Goal: Task Accomplishment & Management: Complete application form

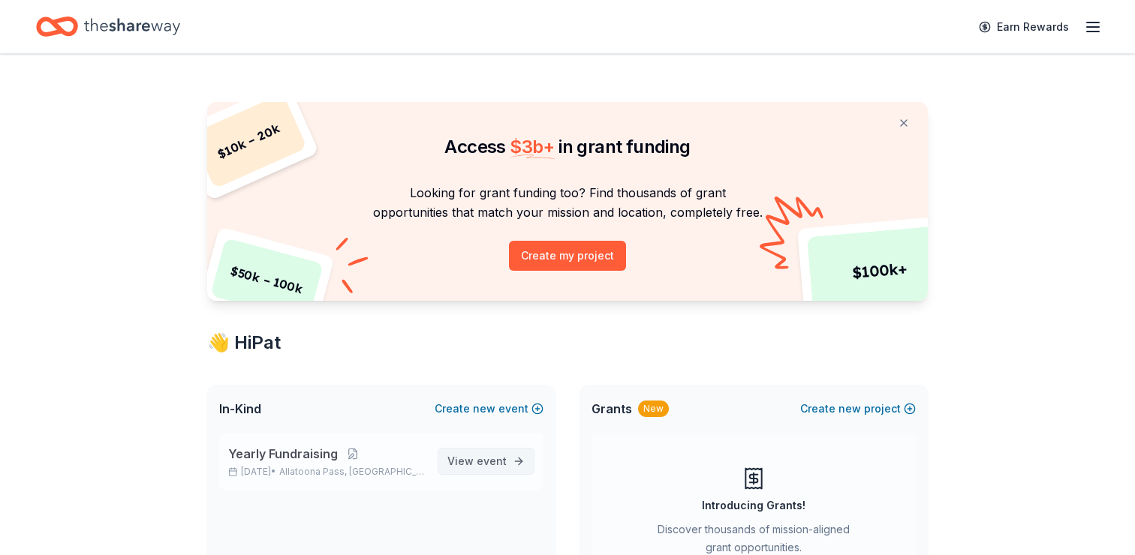
click at [470, 461] on span "View event" at bounding box center [476, 461] width 59 height 18
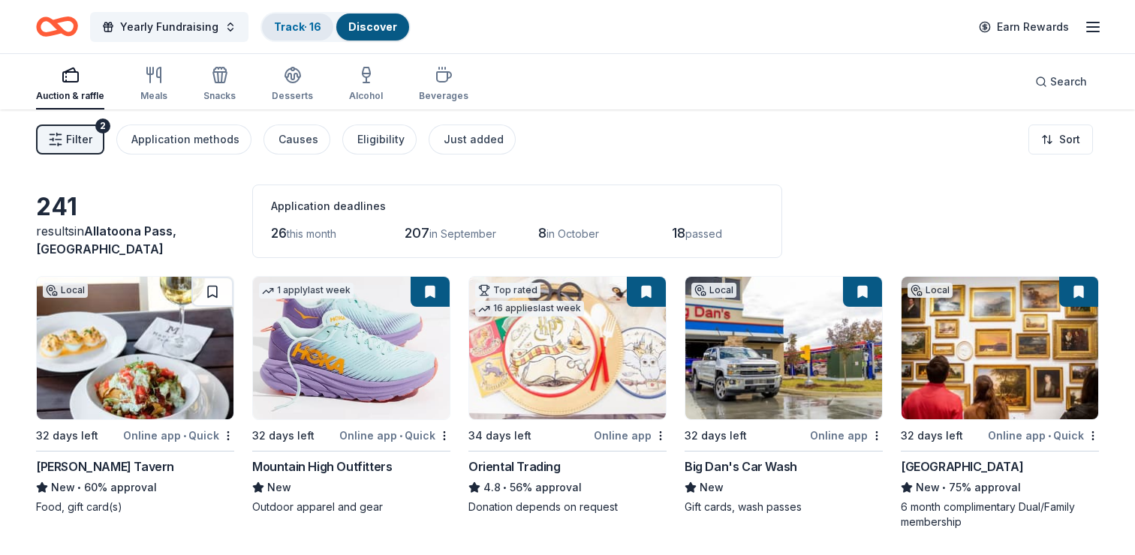
click at [298, 23] on link "Track · 16" at bounding box center [297, 26] width 47 height 13
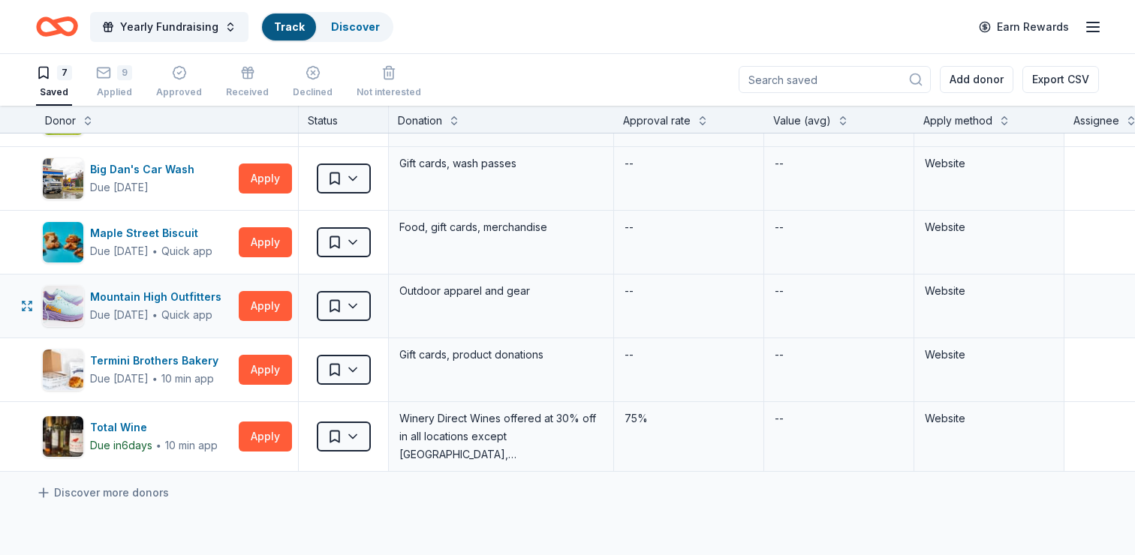
scroll to position [237, 0]
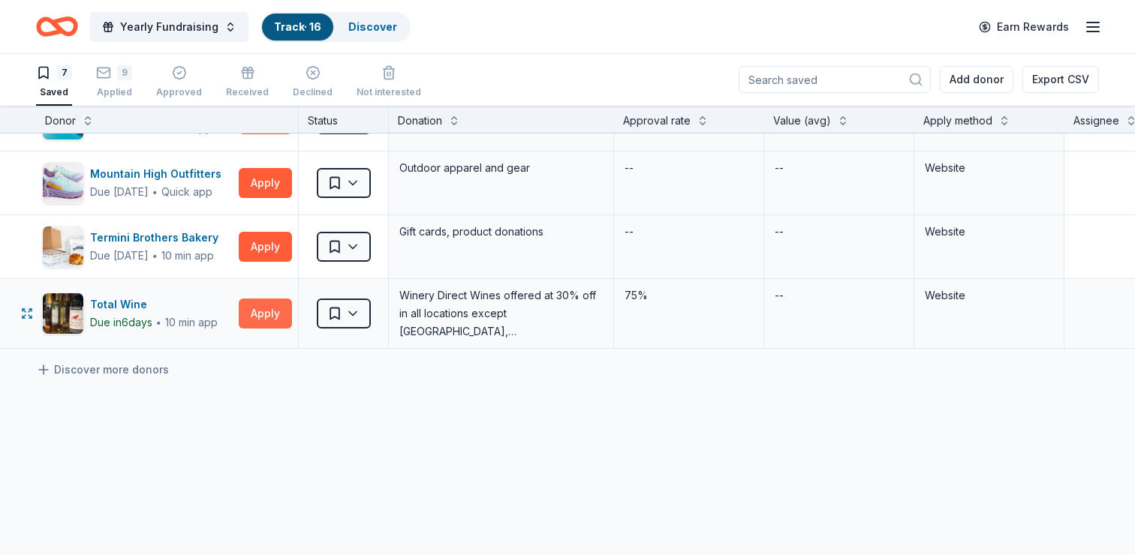
click at [263, 316] on button "Apply" at bounding box center [265, 314] width 53 height 30
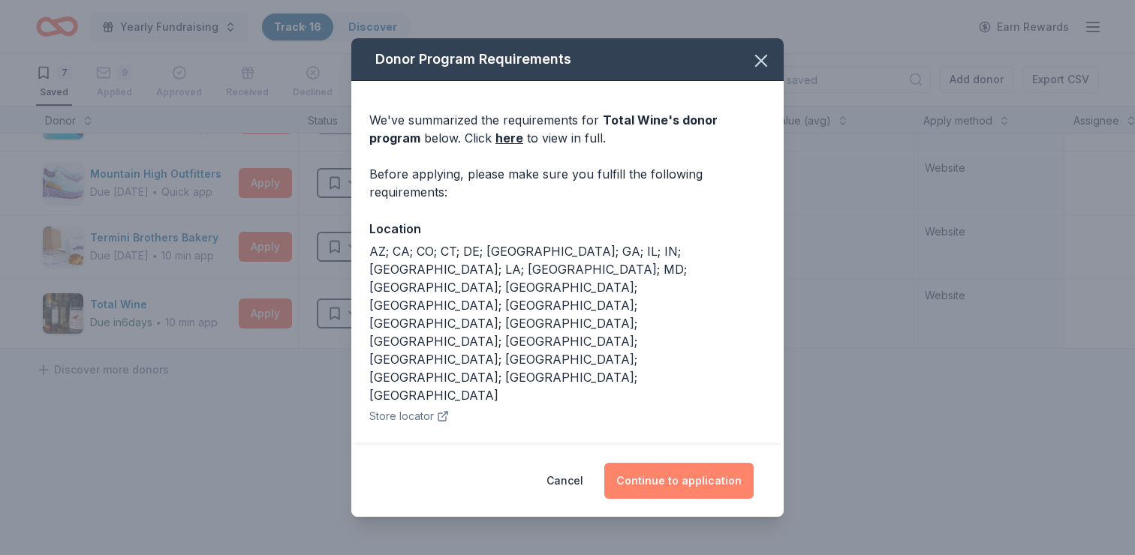
click at [687, 484] on button "Continue to application" at bounding box center [678, 481] width 149 height 36
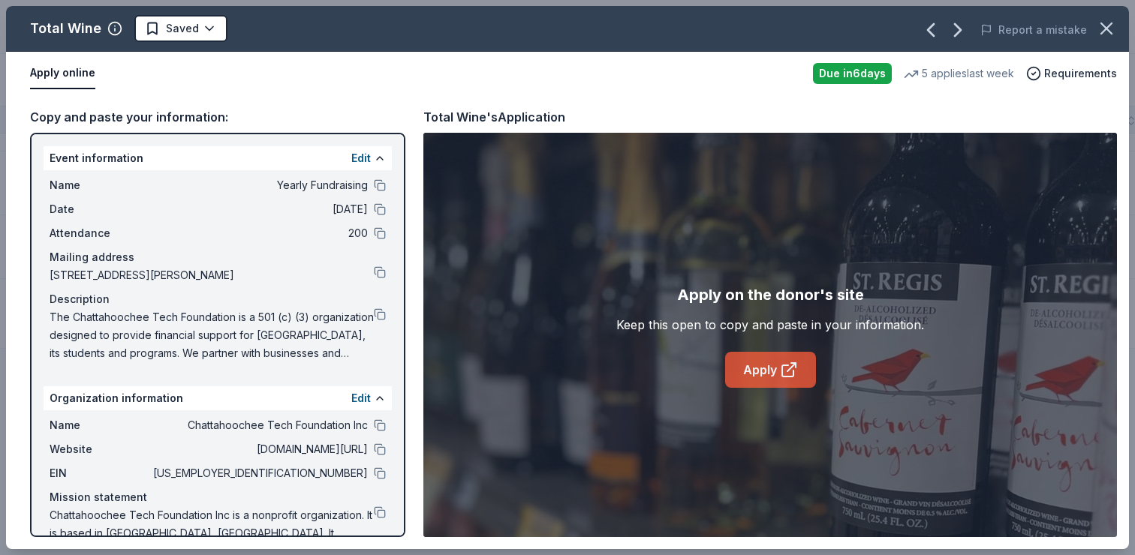
click at [767, 371] on link "Apply" at bounding box center [770, 370] width 91 height 36
click at [769, 371] on link "Apply" at bounding box center [770, 370] width 91 height 36
click at [379, 425] on button at bounding box center [380, 425] width 12 height 12
click at [378, 451] on button at bounding box center [380, 449] width 12 height 12
click at [377, 272] on button at bounding box center [380, 272] width 12 height 12
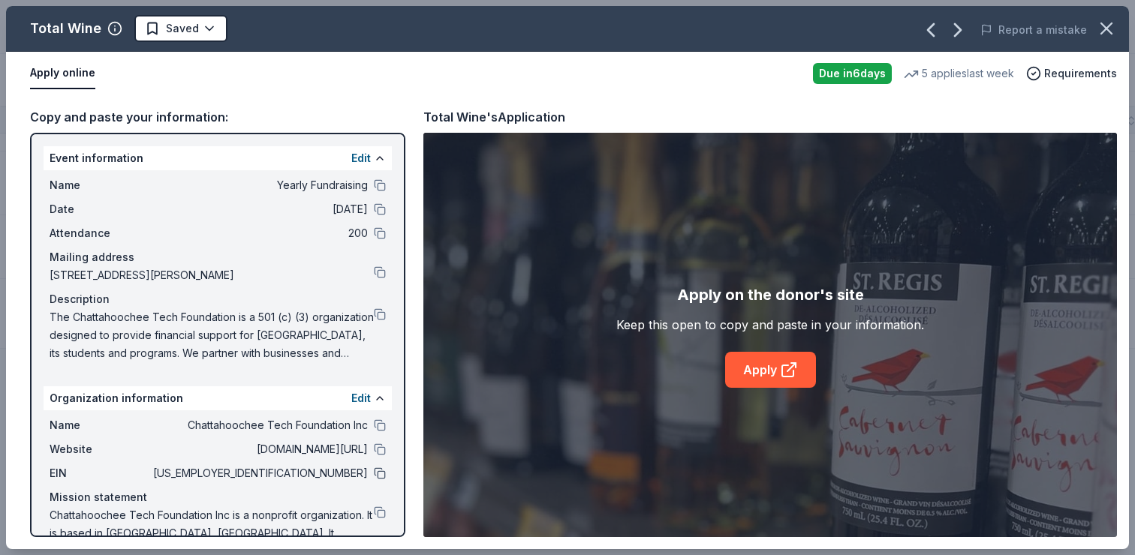
click at [377, 473] on button at bounding box center [380, 473] width 12 height 12
